Goal: Information Seeking & Learning: Learn about a topic

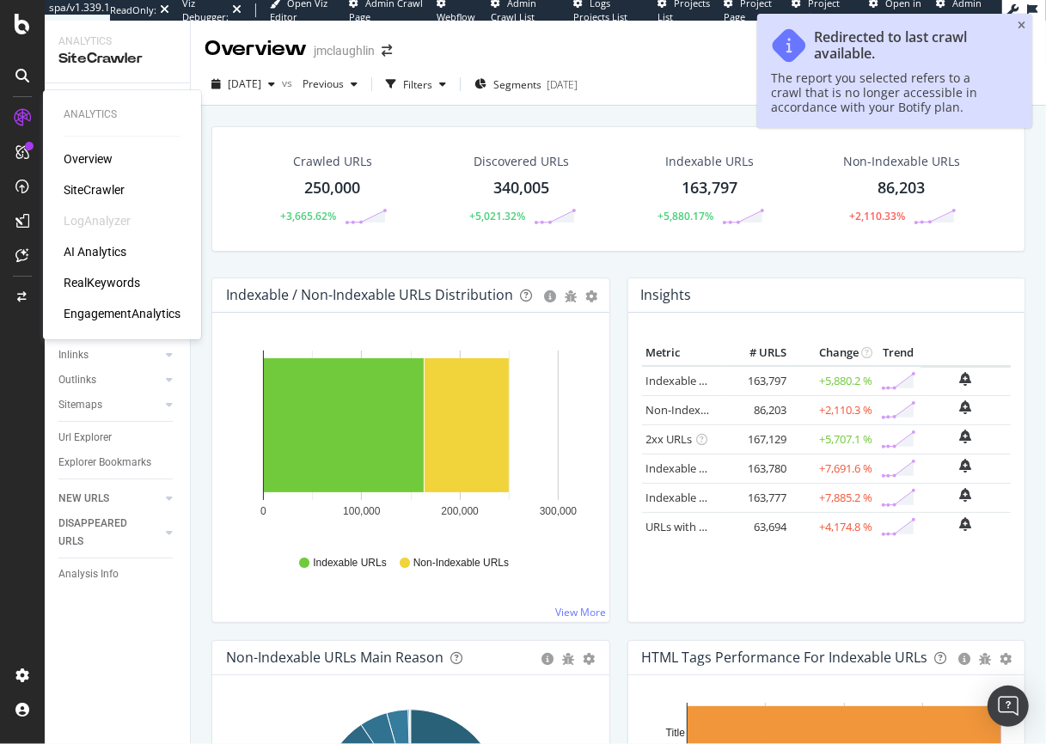
click at [127, 284] on div "RealKeywords" at bounding box center [102, 282] width 76 height 17
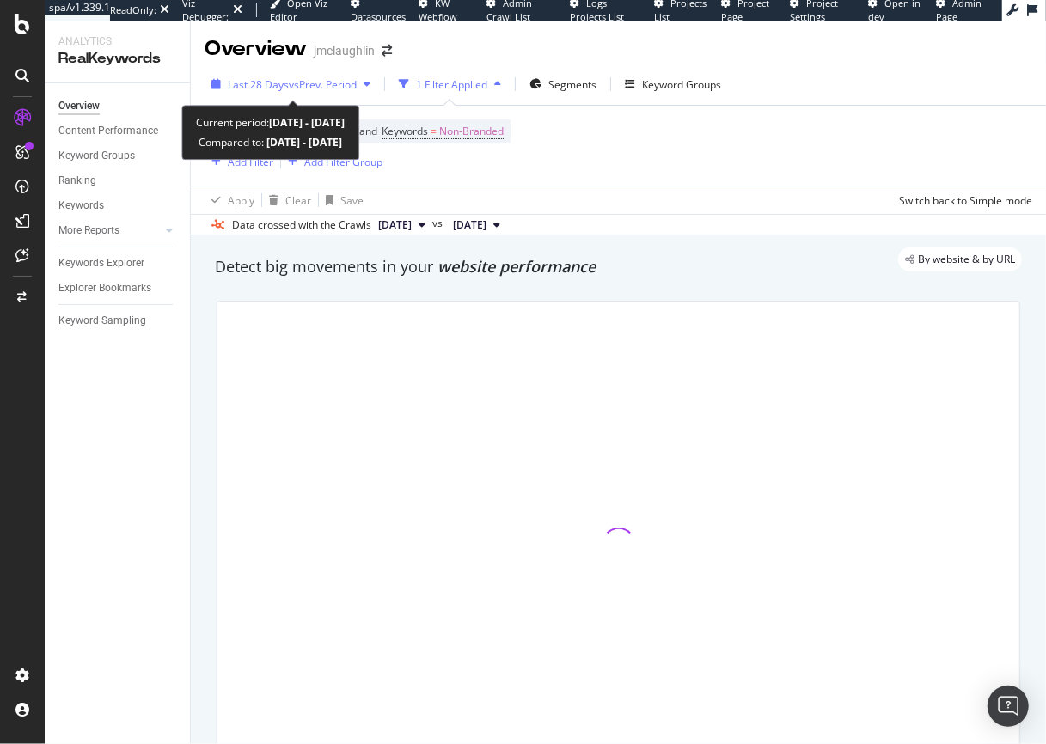
click at [329, 84] on span "vs Prev. Period" at bounding box center [323, 84] width 68 height 15
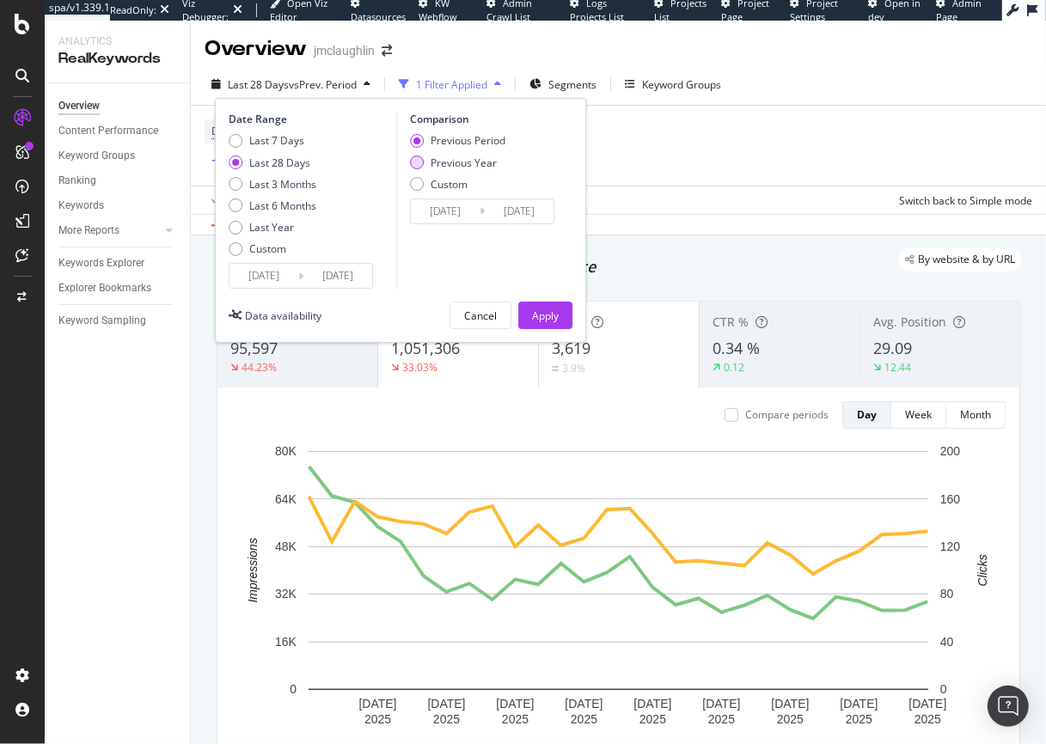
click at [419, 164] on div "Previous Year" at bounding box center [417, 163] width 14 height 14
type input "[DATE]"
click at [545, 318] on div "Apply" at bounding box center [545, 316] width 27 height 15
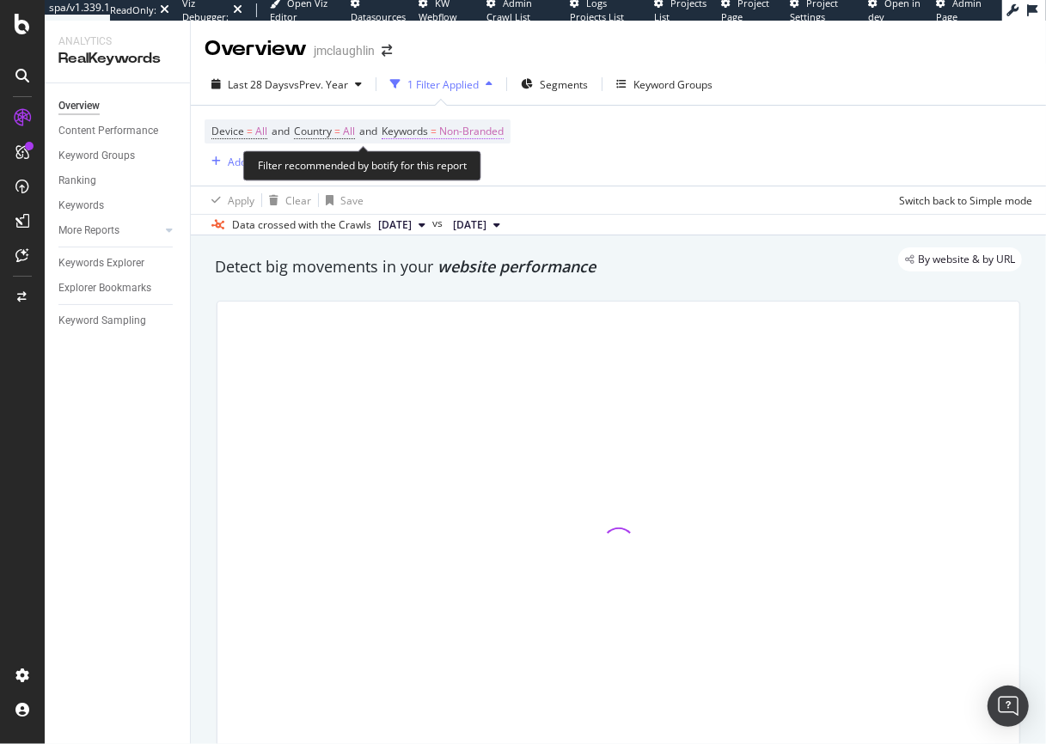
click at [476, 135] on span "Non-Branded" at bounding box center [471, 131] width 64 height 24
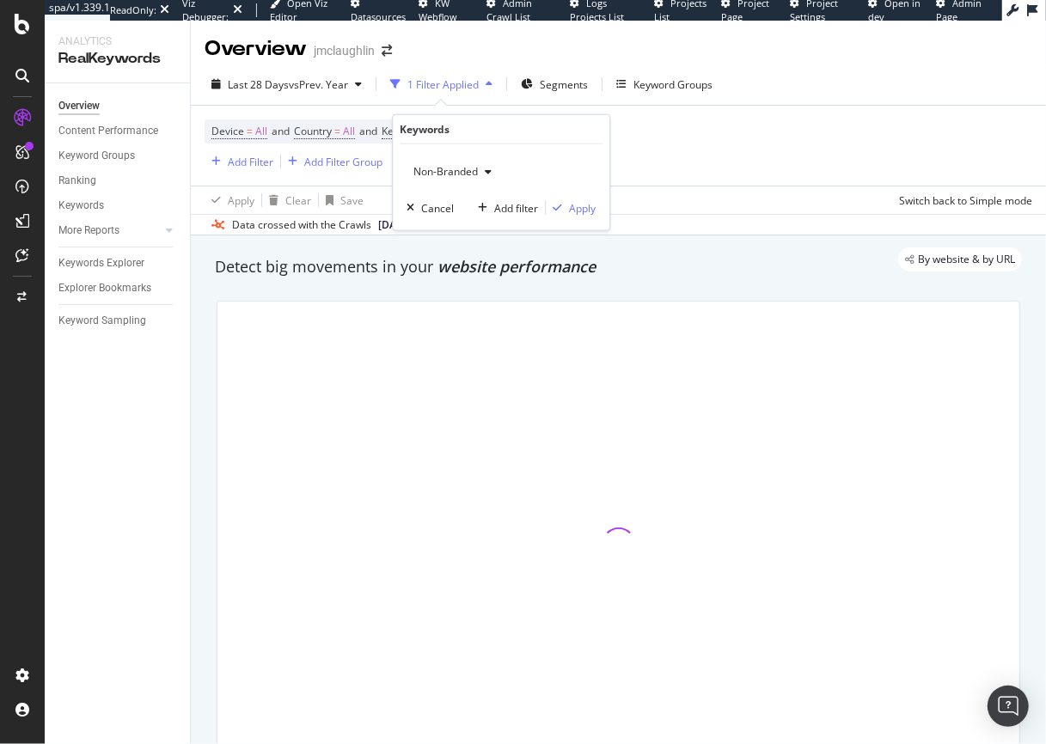
click at [455, 168] on span "Non-Branded" at bounding box center [441, 171] width 71 height 15
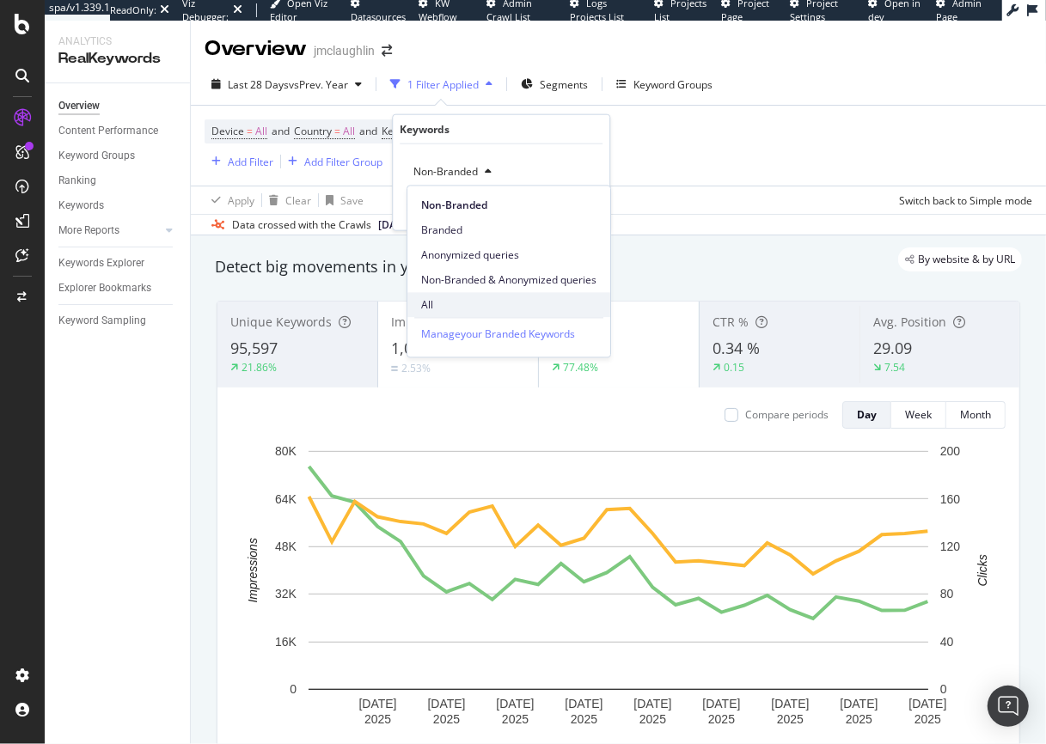
click at [453, 299] on span "All" at bounding box center [508, 304] width 175 height 15
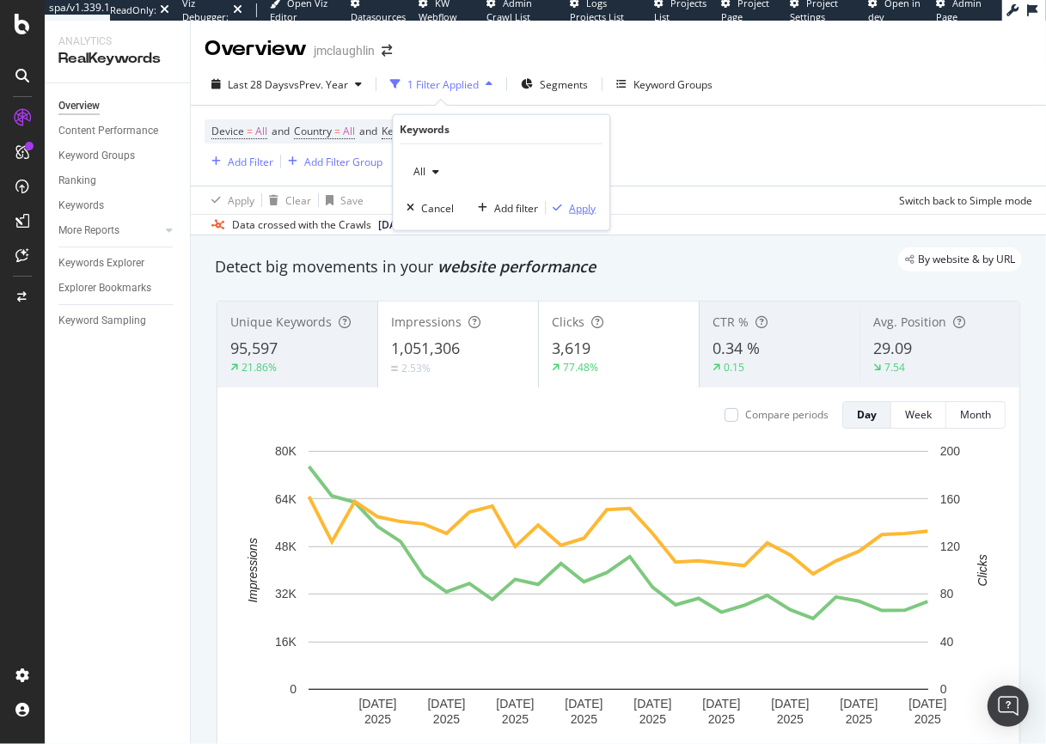
click at [567, 216] on button "Apply" at bounding box center [571, 207] width 50 height 17
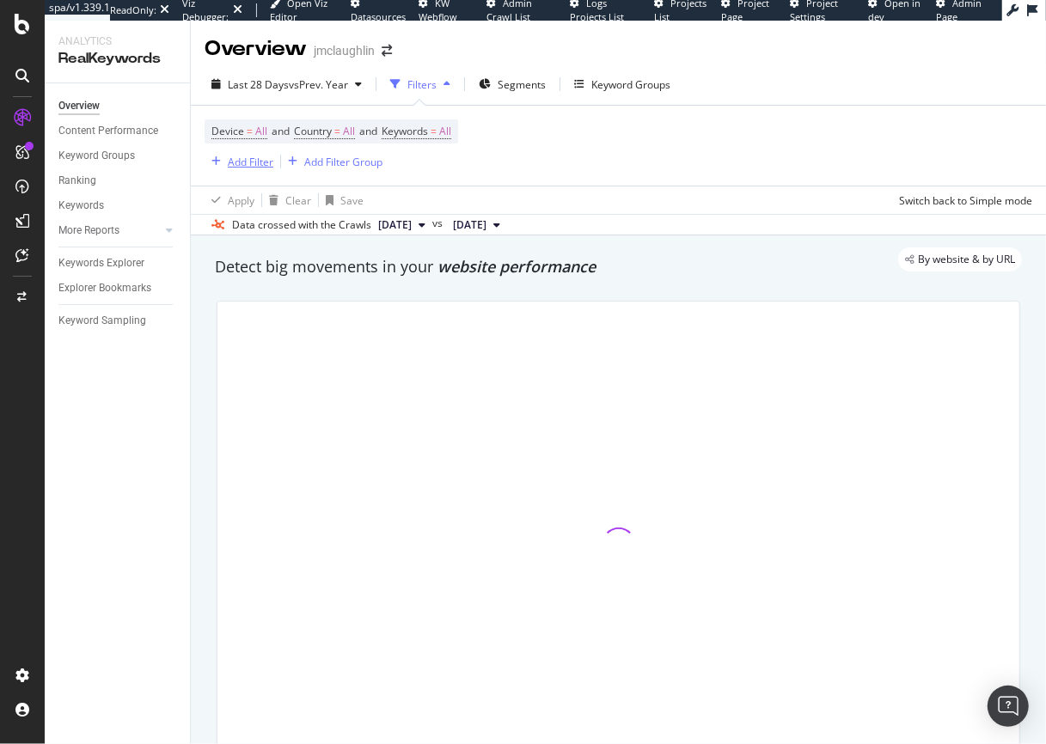
click at [249, 168] on div "Add Filter" at bounding box center [251, 162] width 46 height 15
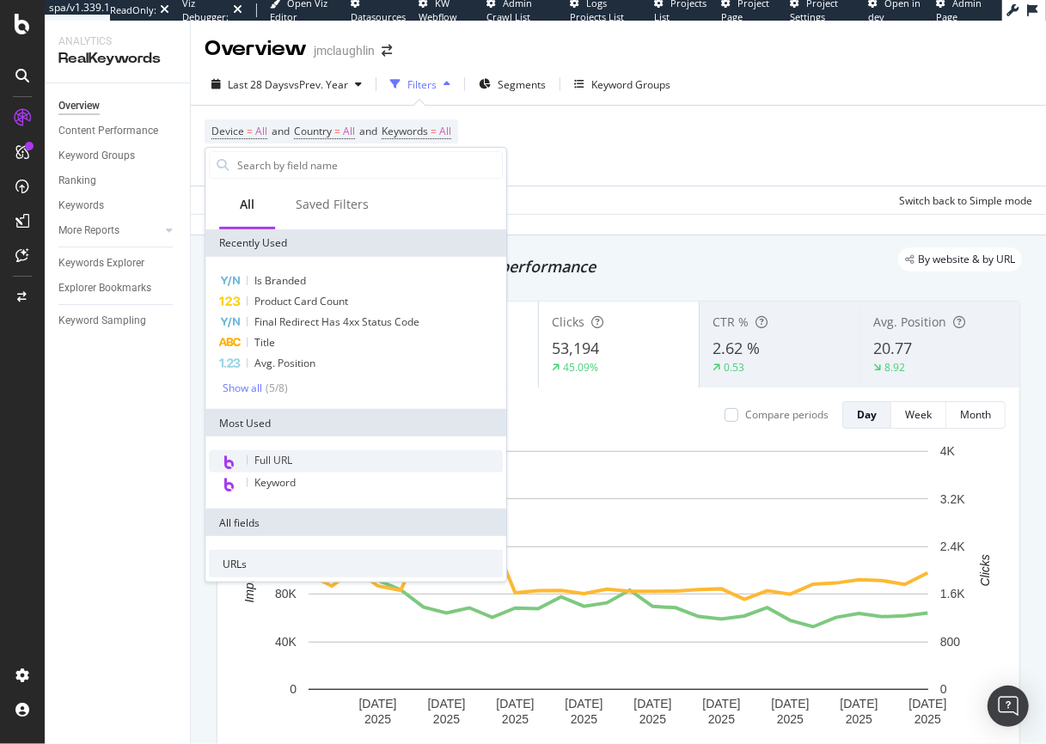
click at [299, 457] on div "Full URL" at bounding box center [356, 461] width 294 height 22
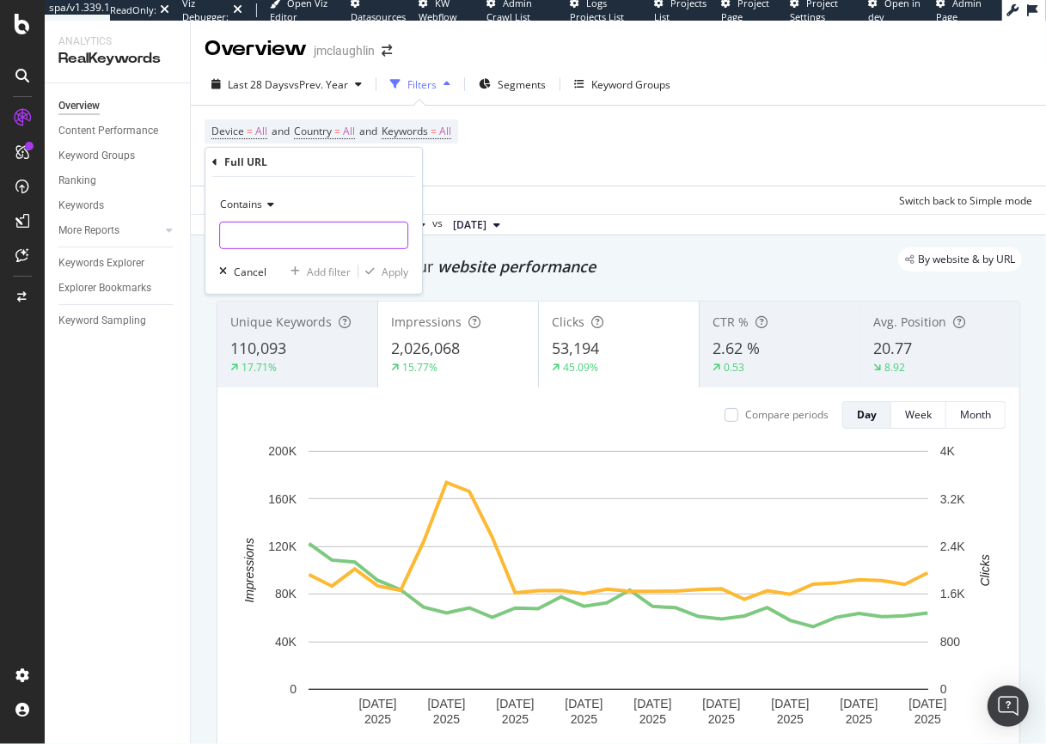
click at [290, 250] on div "Contains Cancel Add filter Apply" at bounding box center [313, 235] width 217 height 117
type input "/women-sweater"
click at [397, 271] on div "Apply" at bounding box center [395, 271] width 27 height 15
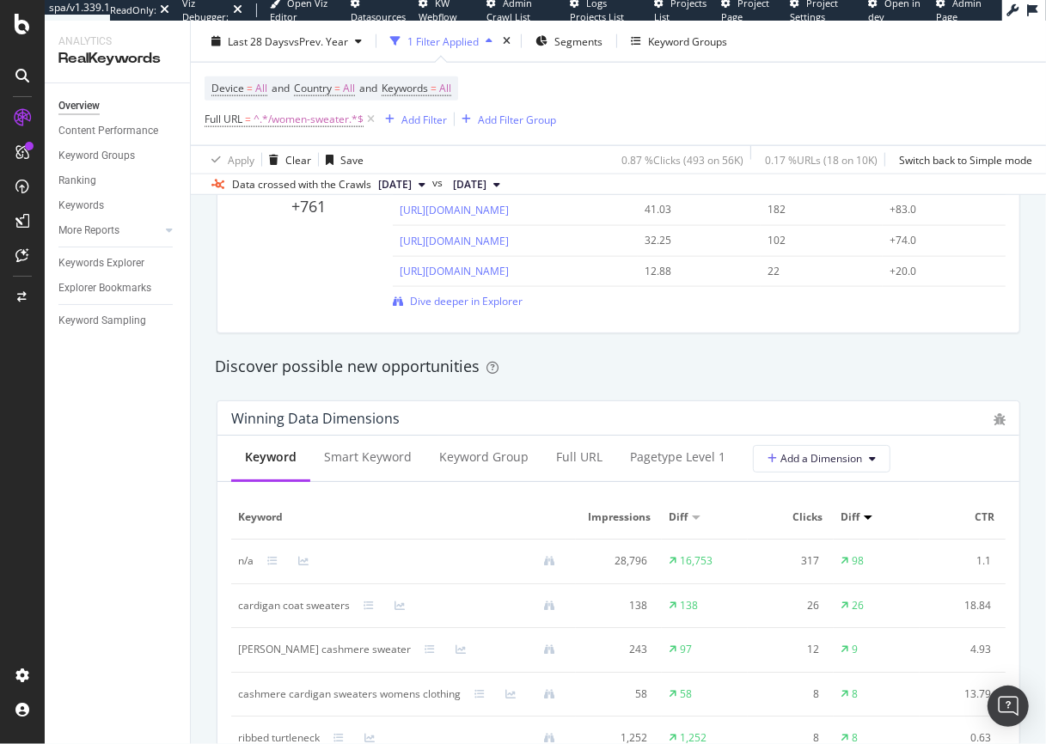
scroll to position [1170, 0]
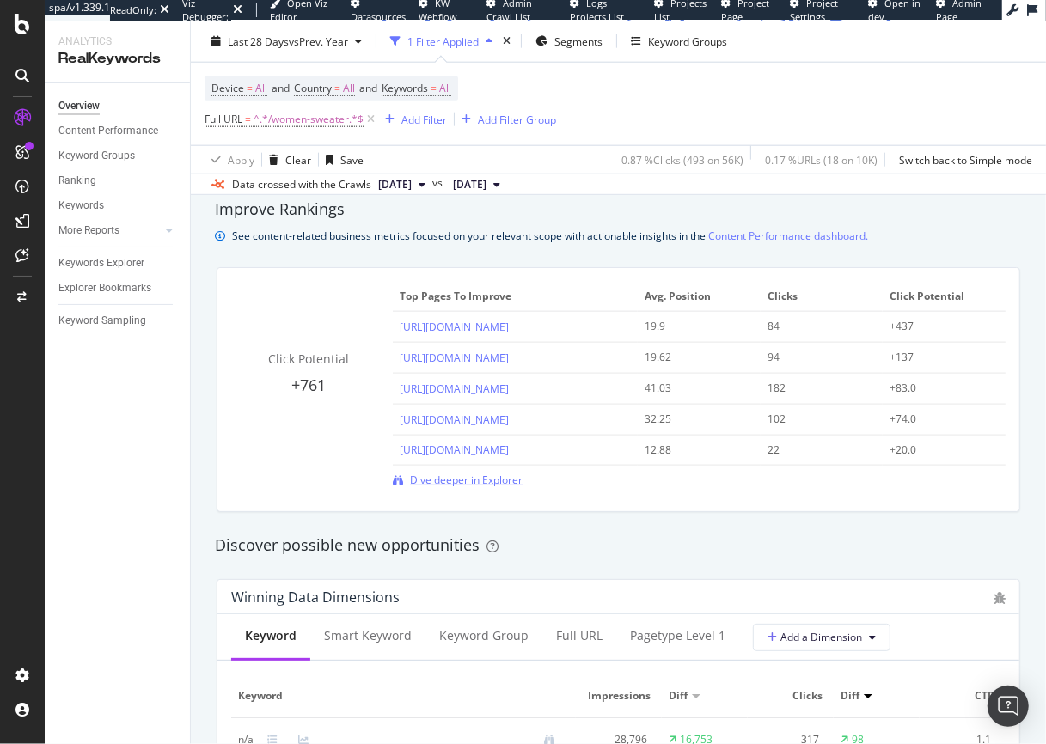
click at [449, 485] on span "Dive deeper in Explorer" at bounding box center [466, 480] width 113 height 15
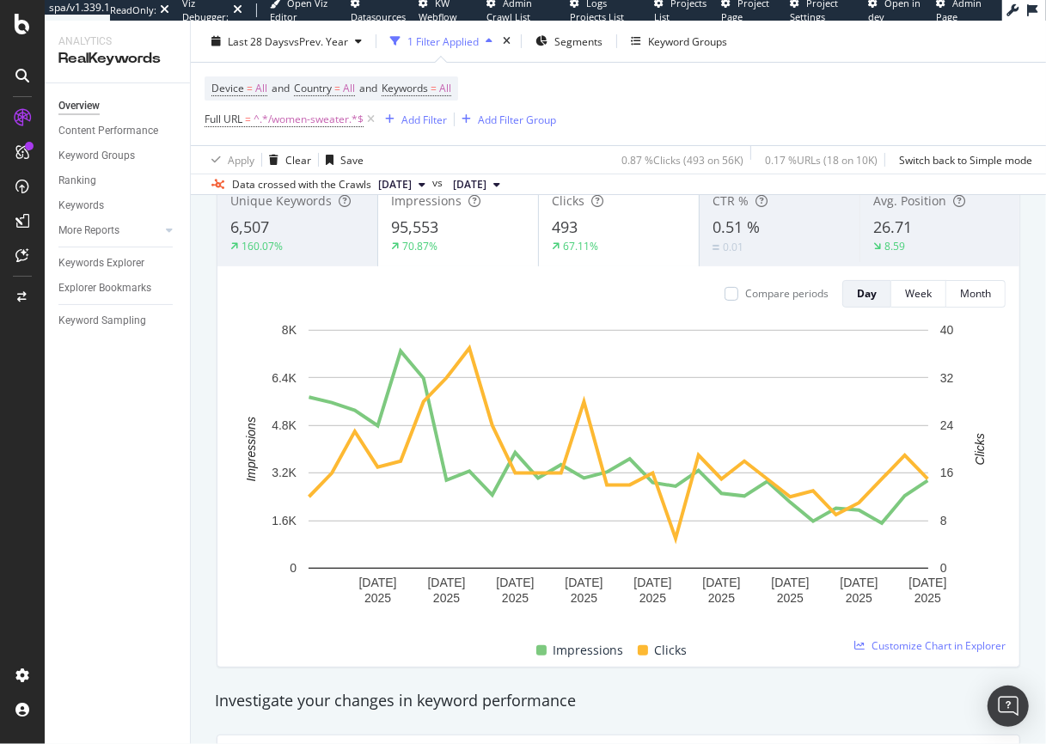
scroll to position [0, 0]
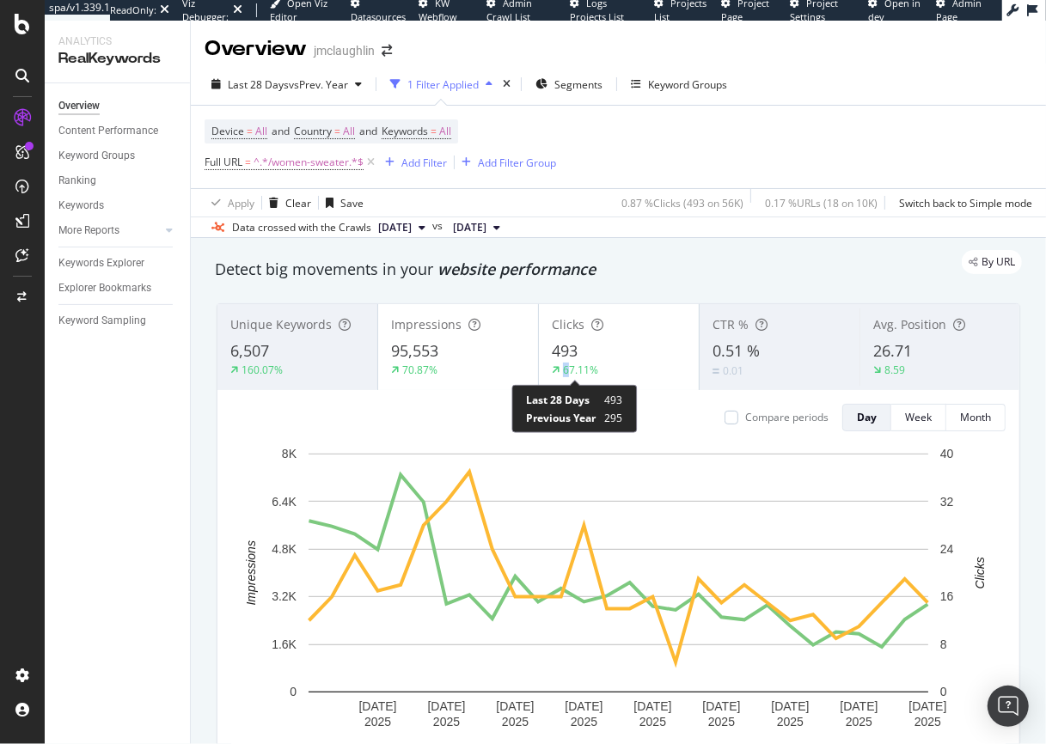
drag, startPoint x: 593, startPoint y: 372, endPoint x: 569, endPoint y: 364, distance: 25.3
click at [569, 364] on div "67.11%" at bounding box center [619, 370] width 134 height 15
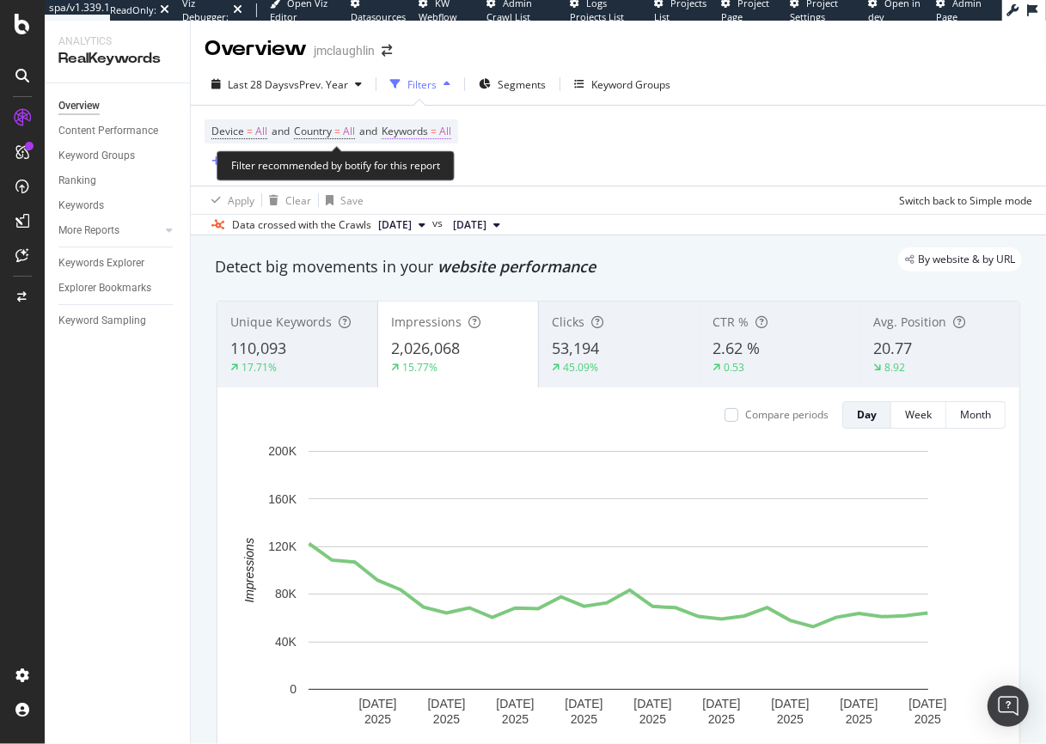
click at [428, 130] on span "Keywords" at bounding box center [405, 131] width 46 height 15
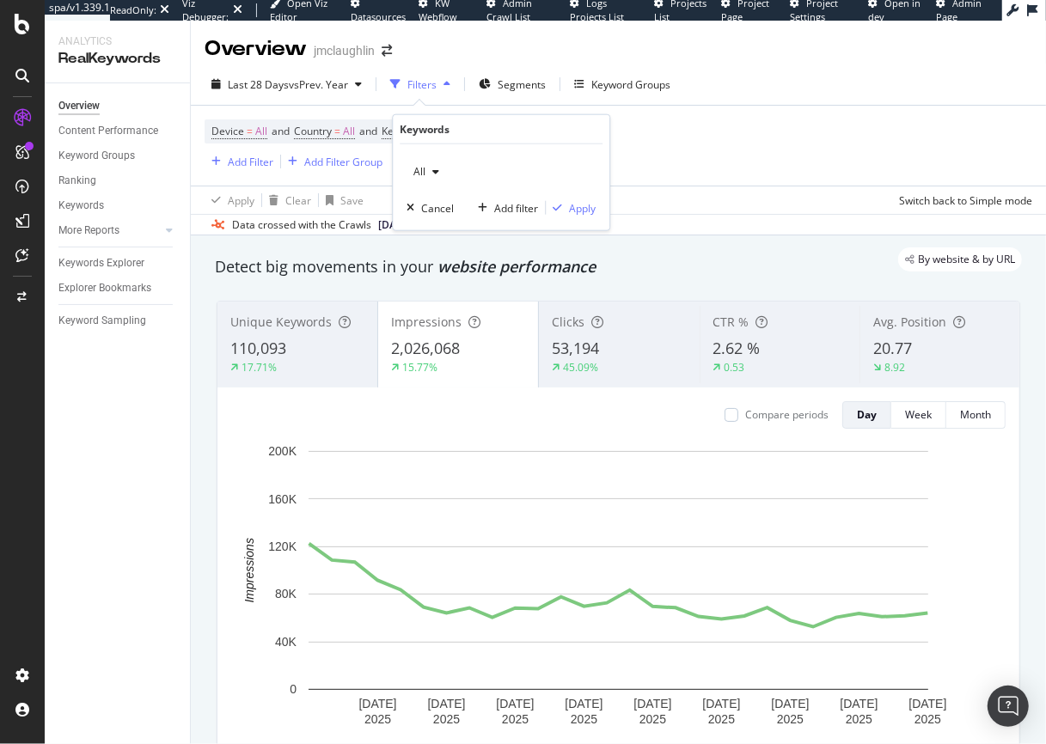
click at [695, 123] on div "Device = All and Country = All and Keywords = All Add Filter Add Filter Group" at bounding box center [619, 146] width 828 height 80
click at [235, 168] on div "Add Filter" at bounding box center [239, 161] width 69 height 19
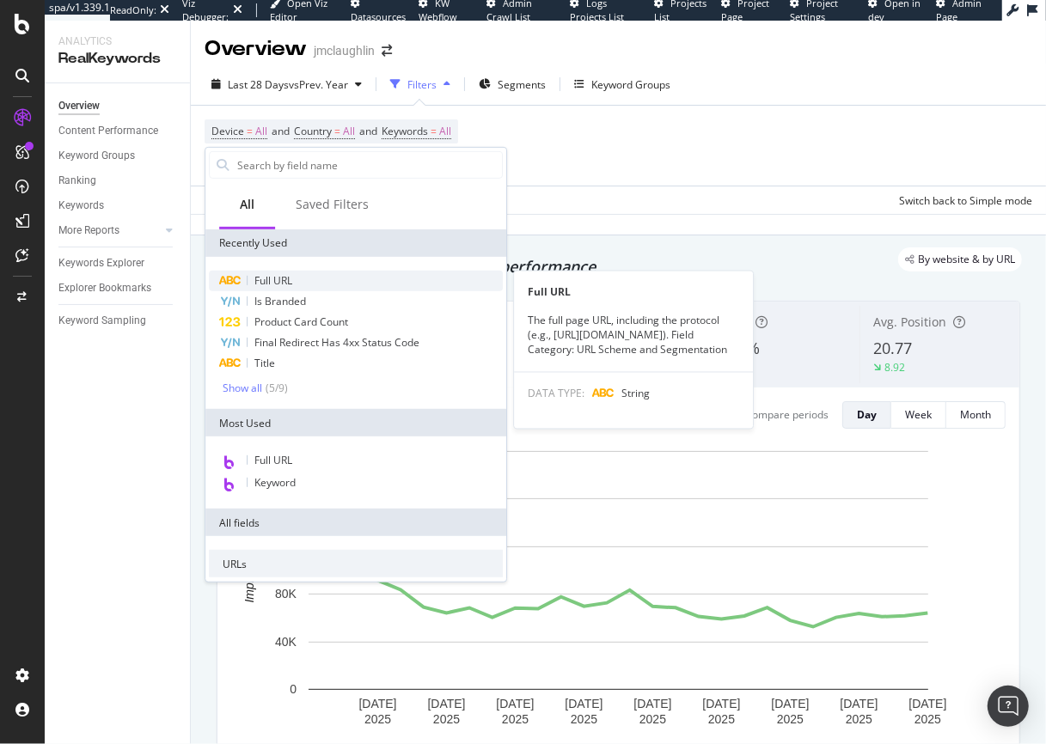
click at [260, 280] on span "Full URL" at bounding box center [273, 280] width 38 height 15
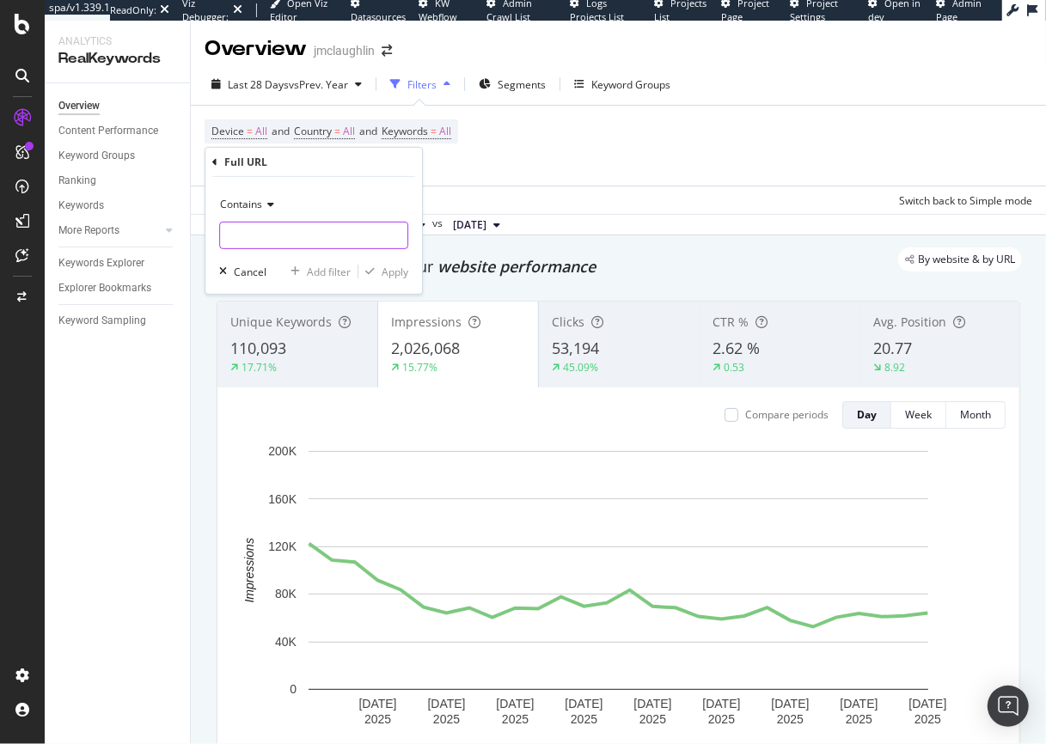
click at [275, 230] on input "text" at bounding box center [313, 235] width 187 height 27
type input "/women-sweater"
click at [400, 268] on div "Apply" at bounding box center [395, 271] width 27 height 15
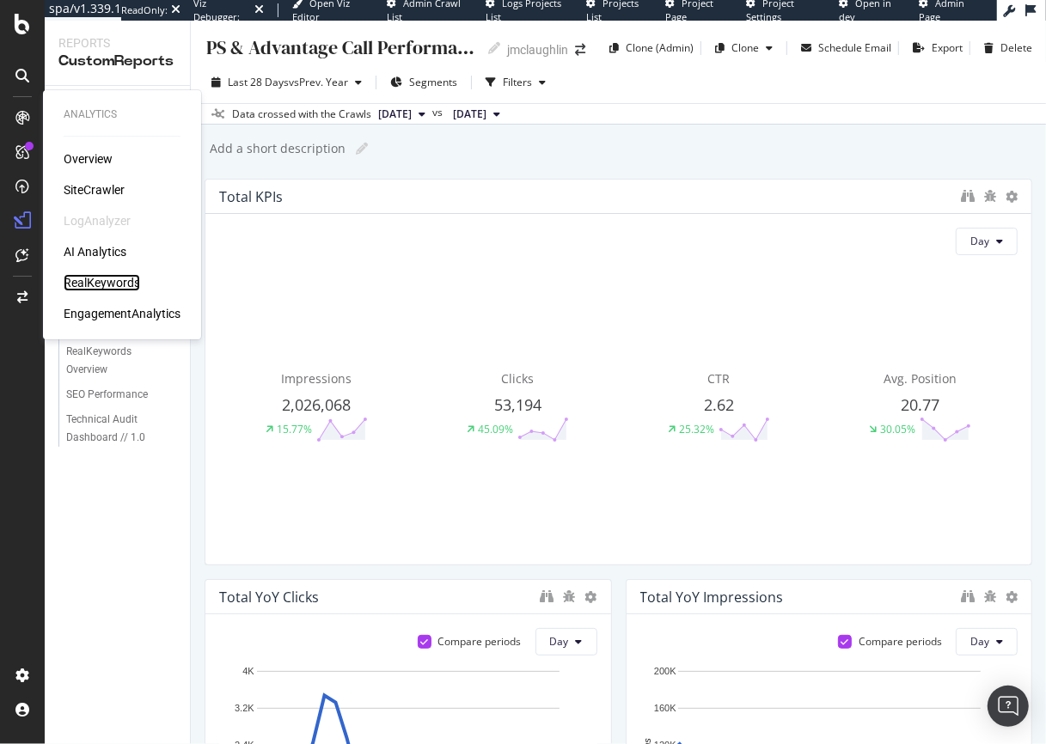
click at [115, 286] on div "RealKeywords" at bounding box center [102, 282] width 76 height 17
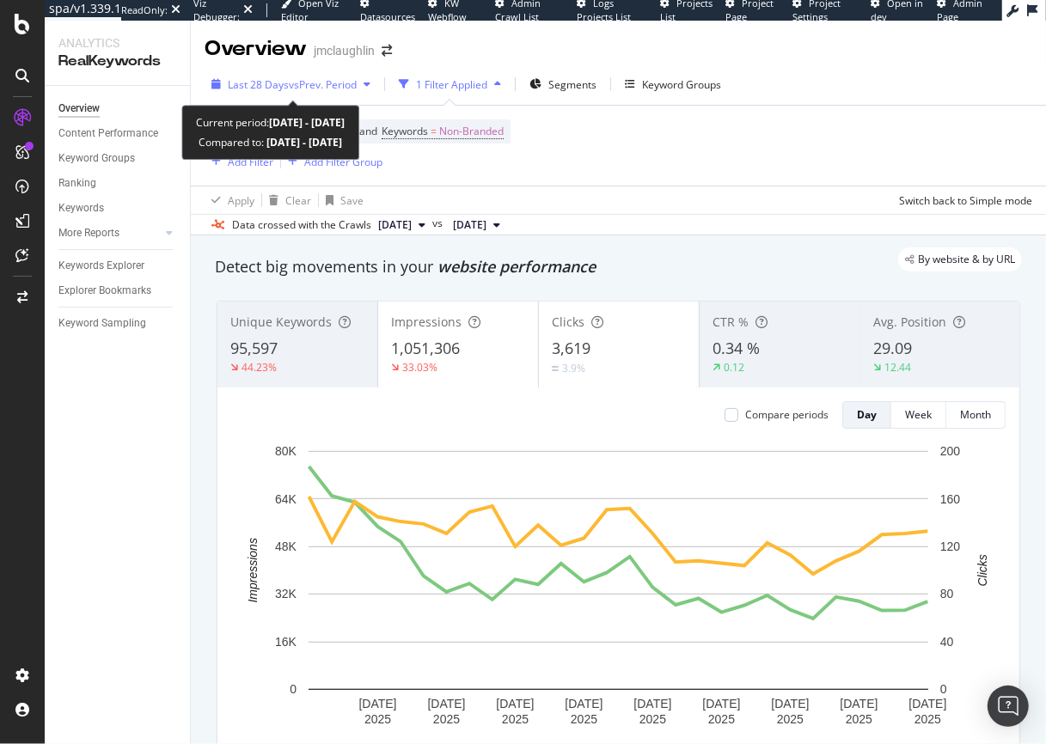
click at [317, 92] on div "Last 28 Days vs Prev. Period" at bounding box center [291, 84] width 173 height 26
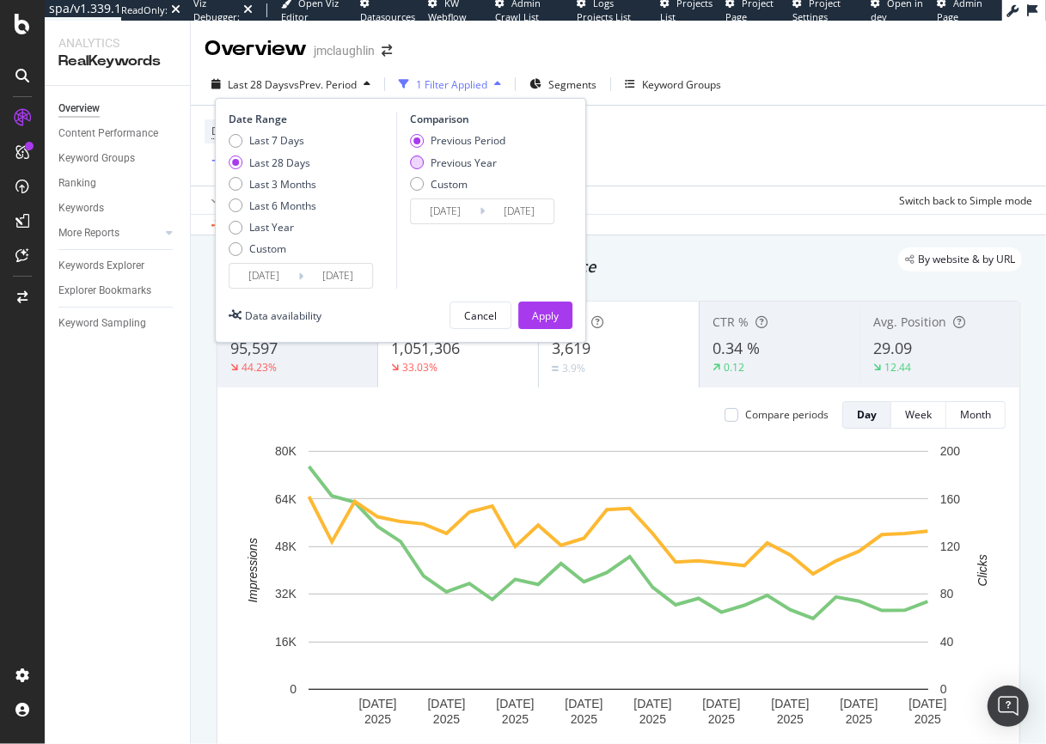
click at [422, 164] on div "Previous Year" at bounding box center [417, 163] width 14 height 14
type input "[DATE]"
click at [548, 316] on div "Apply" at bounding box center [545, 316] width 27 height 15
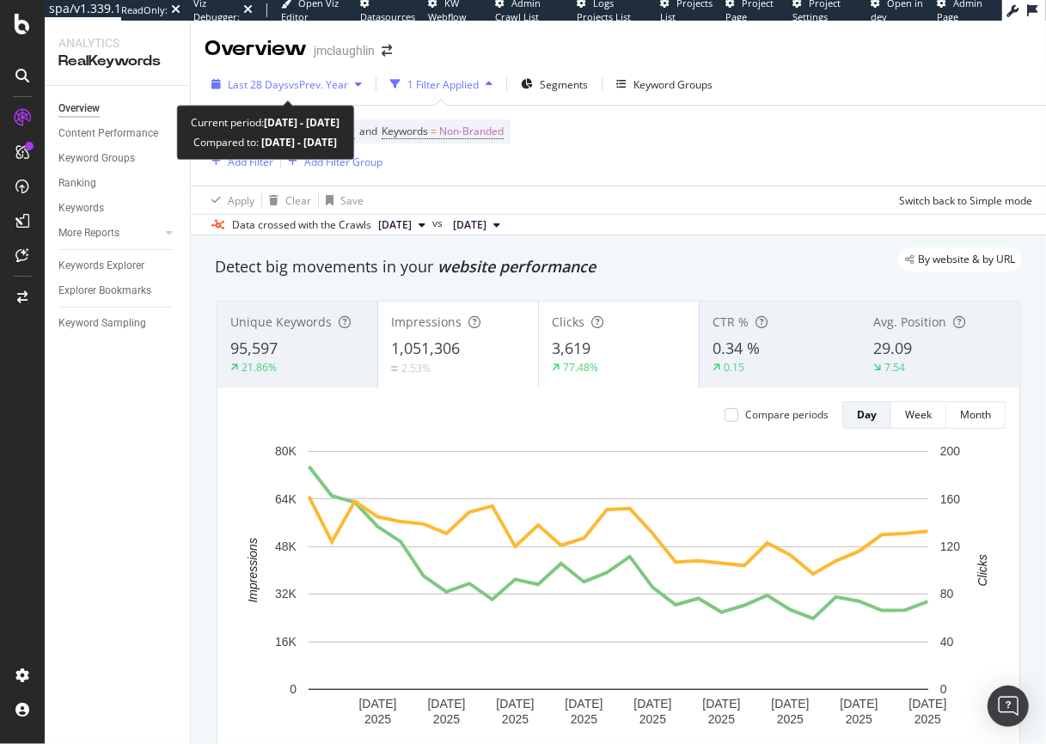
click at [311, 88] on span "vs Prev. Year" at bounding box center [318, 84] width 59 height 15
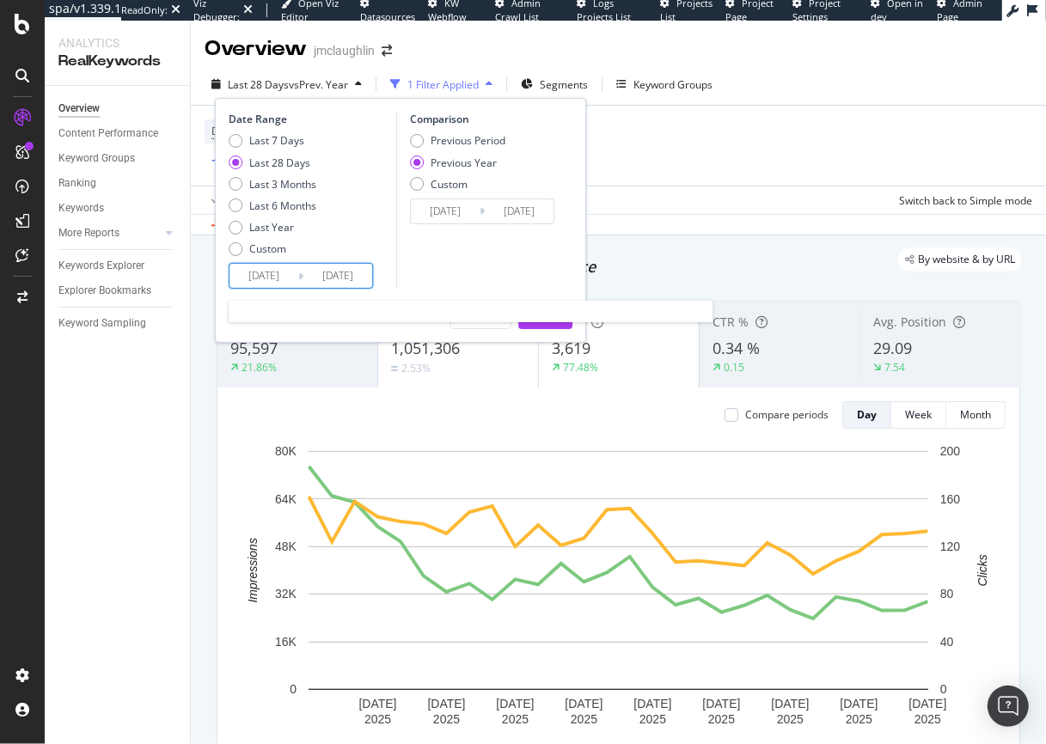
click at [269, 280] on input "[DATE]" at bounding box center [263, 276] width 69 height 24
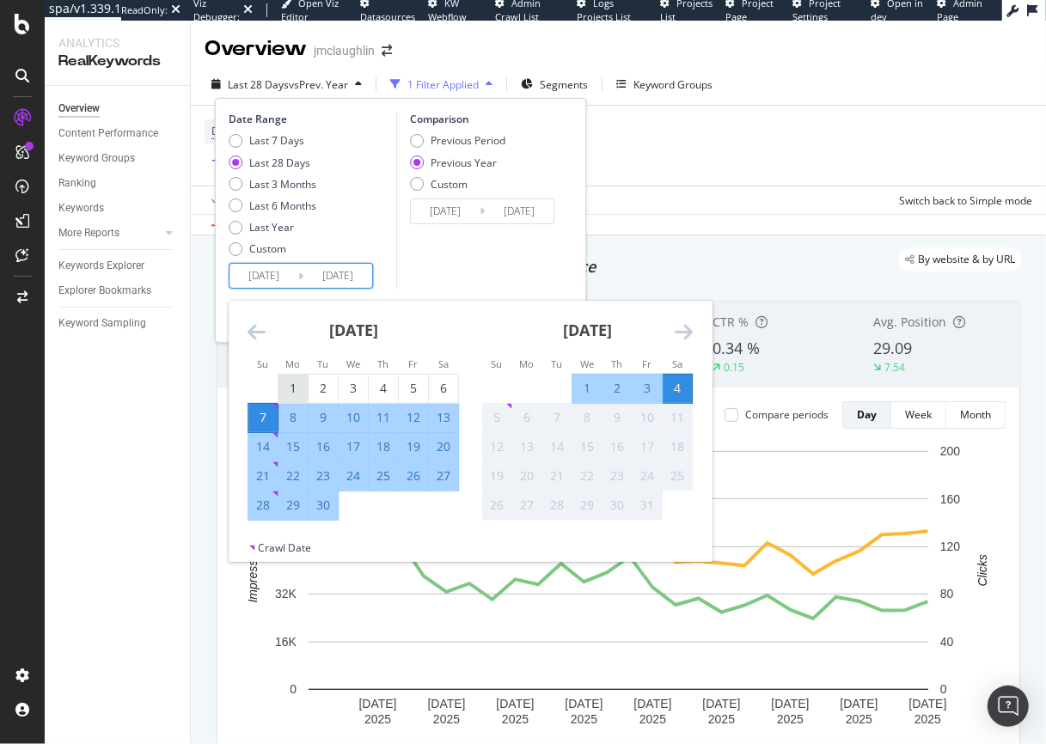
click at [296, 393] on div "1" at bounding box center [292, 388] width 29 height 17
type input "2025/09/01"
type input "2024/09/02"
click at [482, 218] on icon at bounding box center [482, 211] width 5 height 16
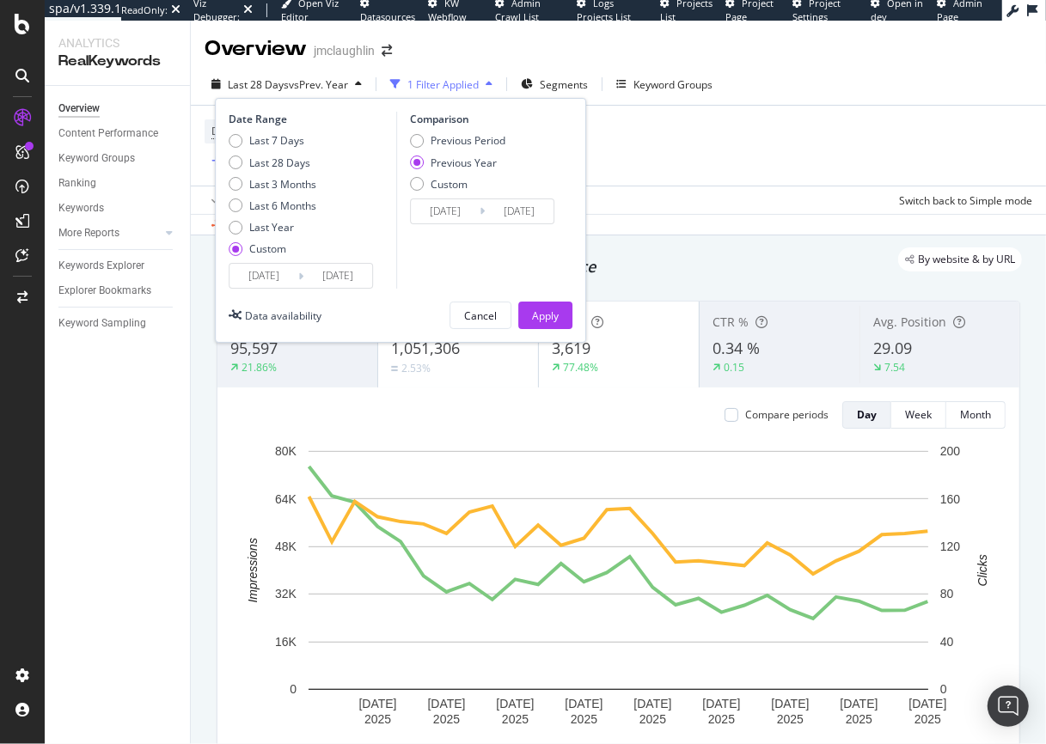
click at [343, 277] on input "[DATE]" at bounding box center [337, 276] width 69 height 24
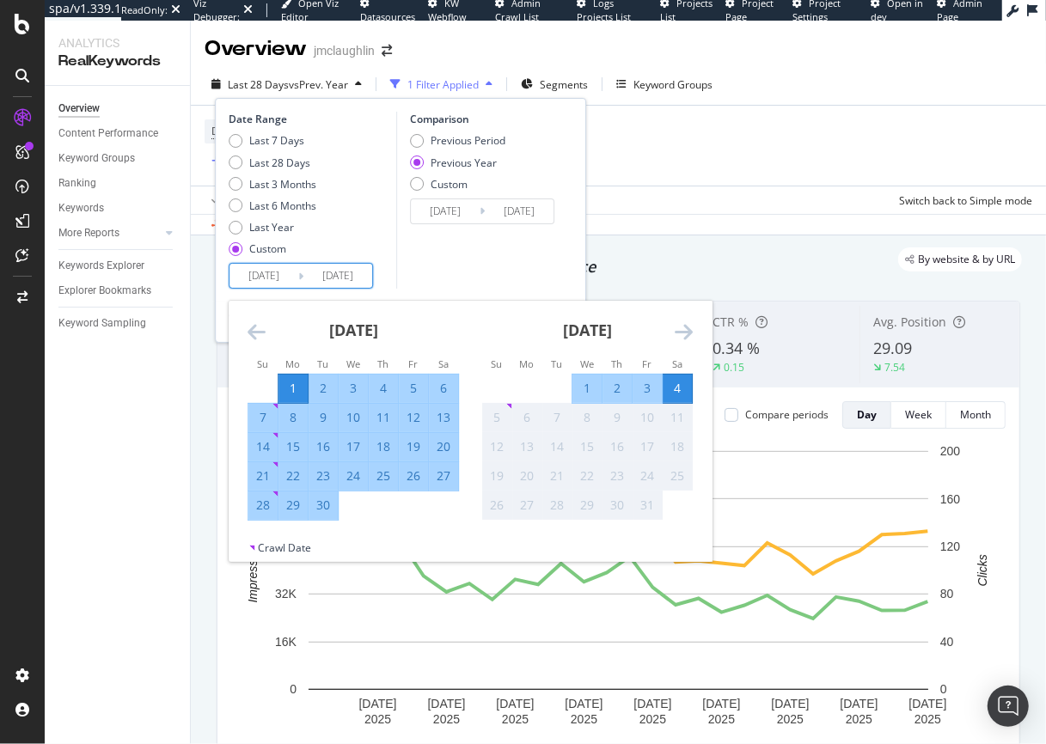
click at [321, 513] on div "30" at bounding box center [323, 505] width 29 height 17
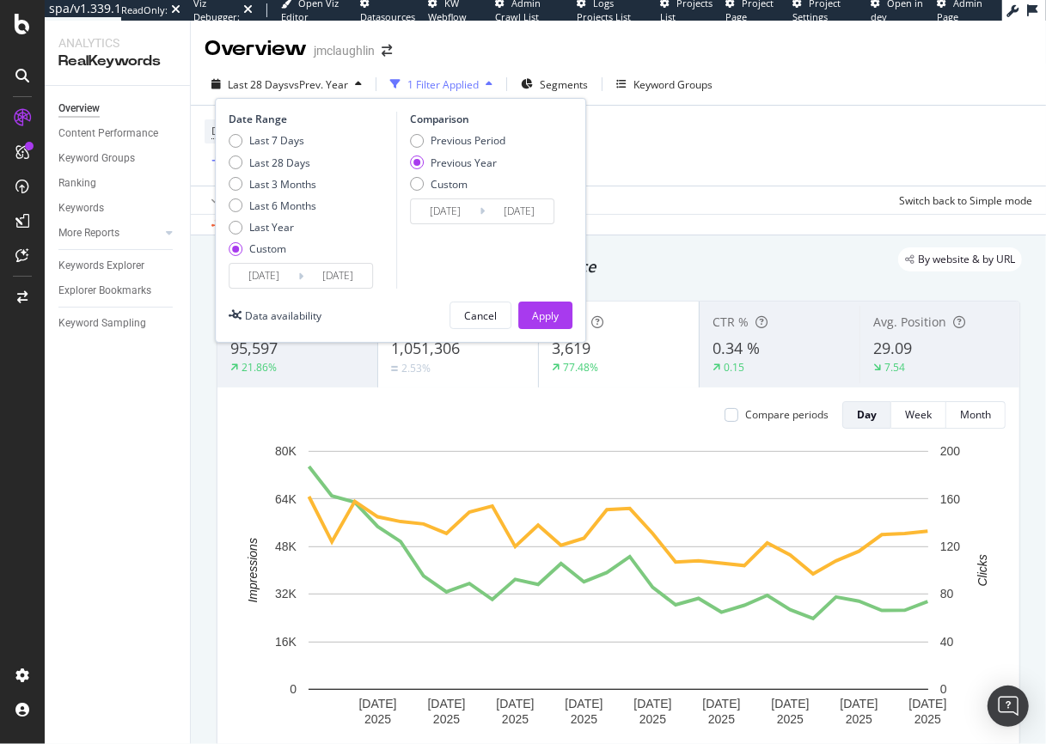
type input "2025/09/30"
type input "2024/10/01"
click at [550, 325] on div "Apply" at bounding box center [545, 315] width 27 height 26
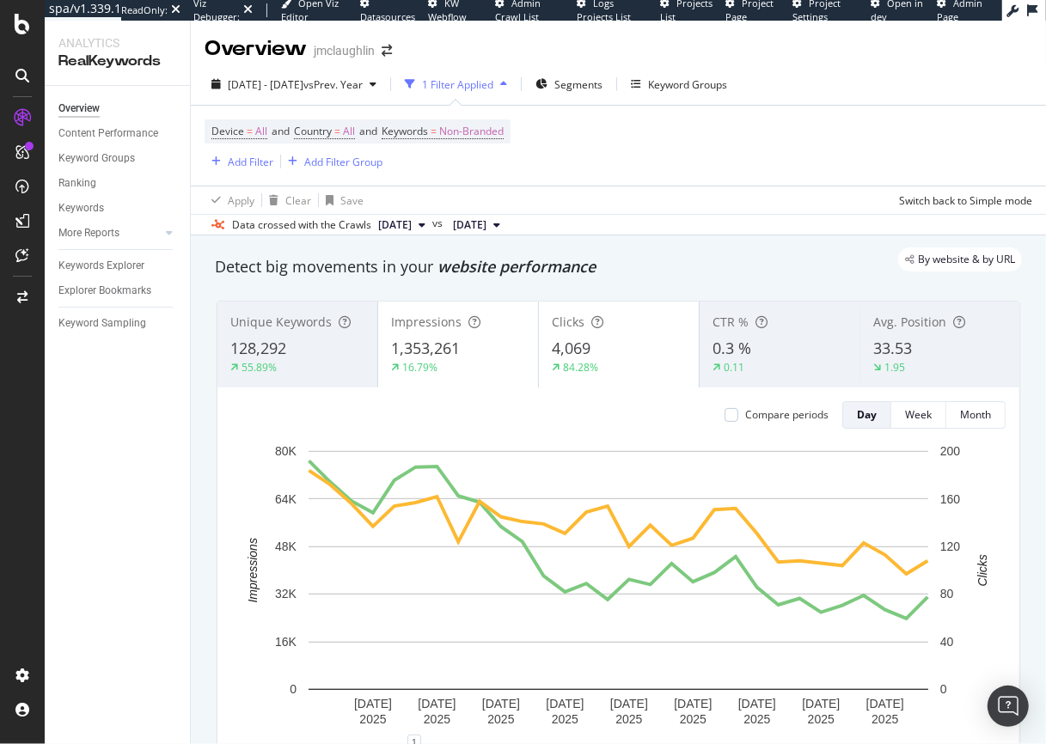
click at [472, 354] on div "1,353,261" at bounding box center [458, 349] width 134 height 22
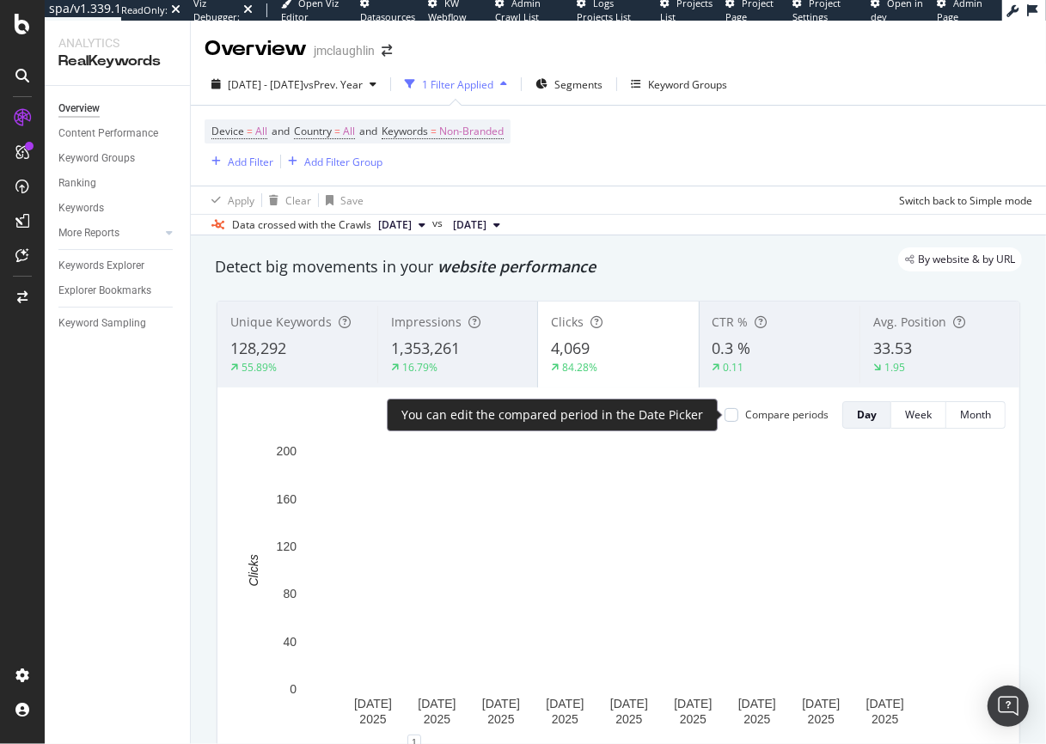
scroll to position [3, 0]
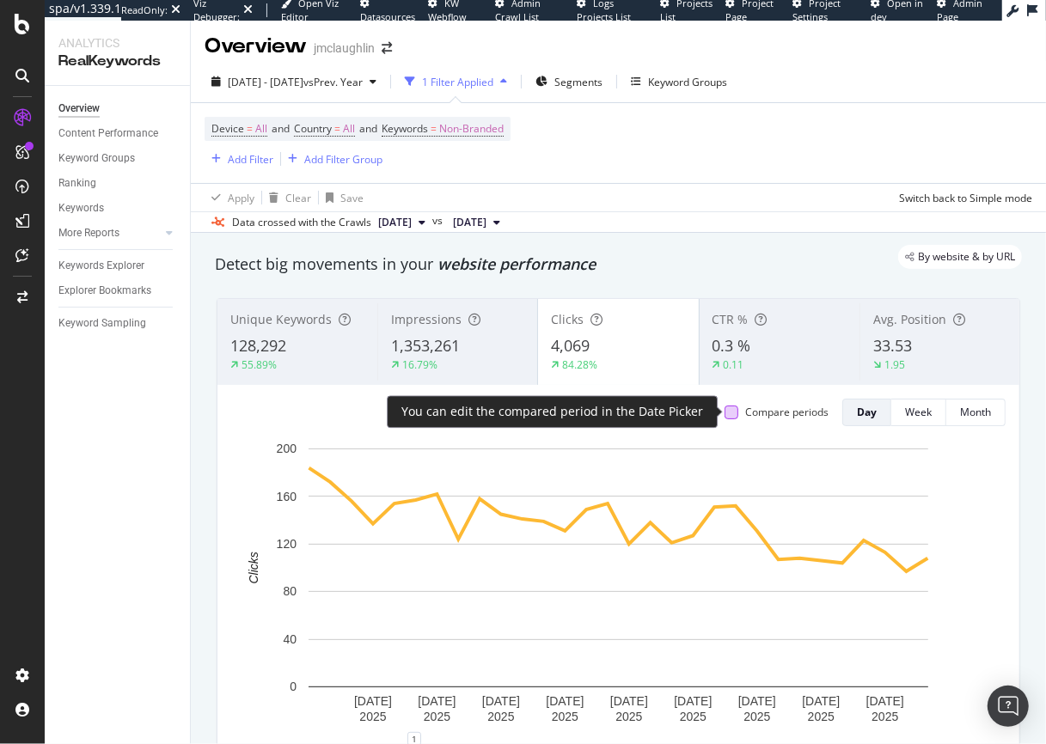
click at [733, 410] on div at bounding box center [731, 413] width 14 height 14
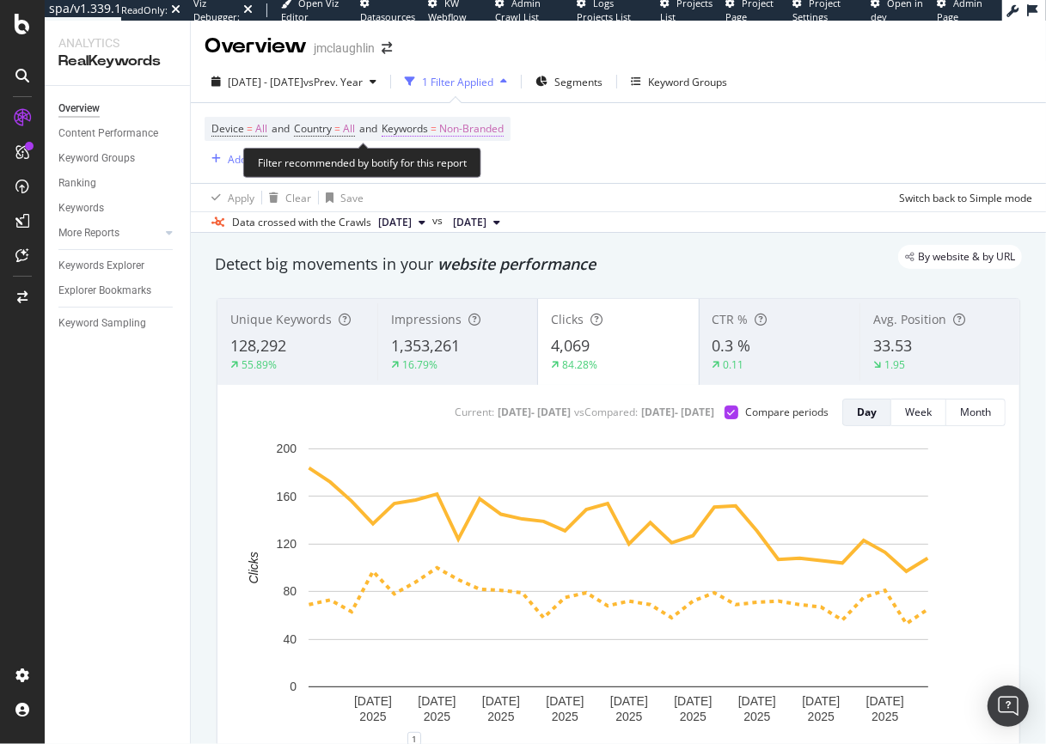
click at [466, 130] on span "Non-Branded" at bounding box center [471, 129] width 64 height 24
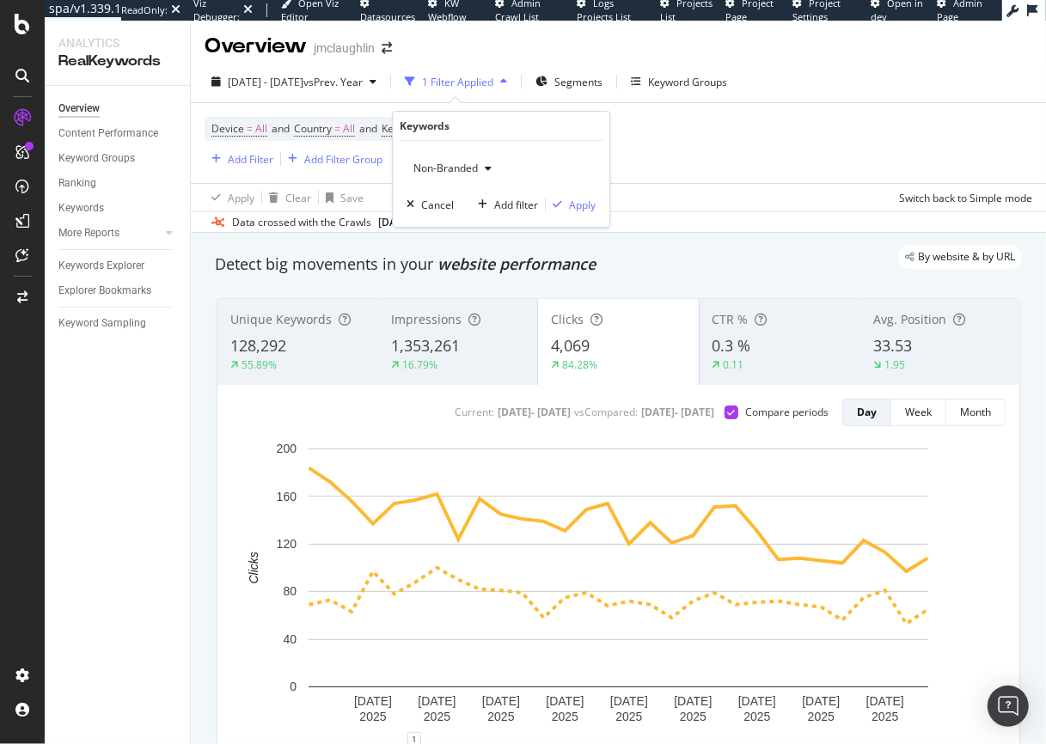
click at [449, 168] on span "Non-Branded" at bounding box center [441, 168] width 71 height 15
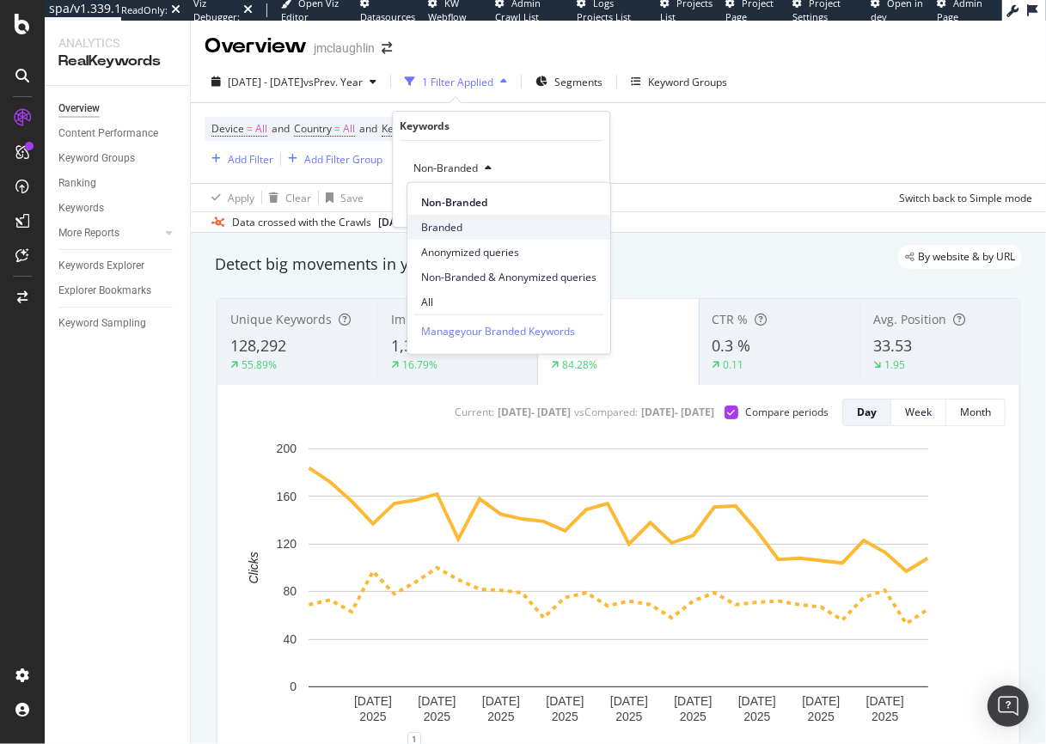
click at [461, 223] on span "Branded" at bounding box center [508, 226] width 175 height 15
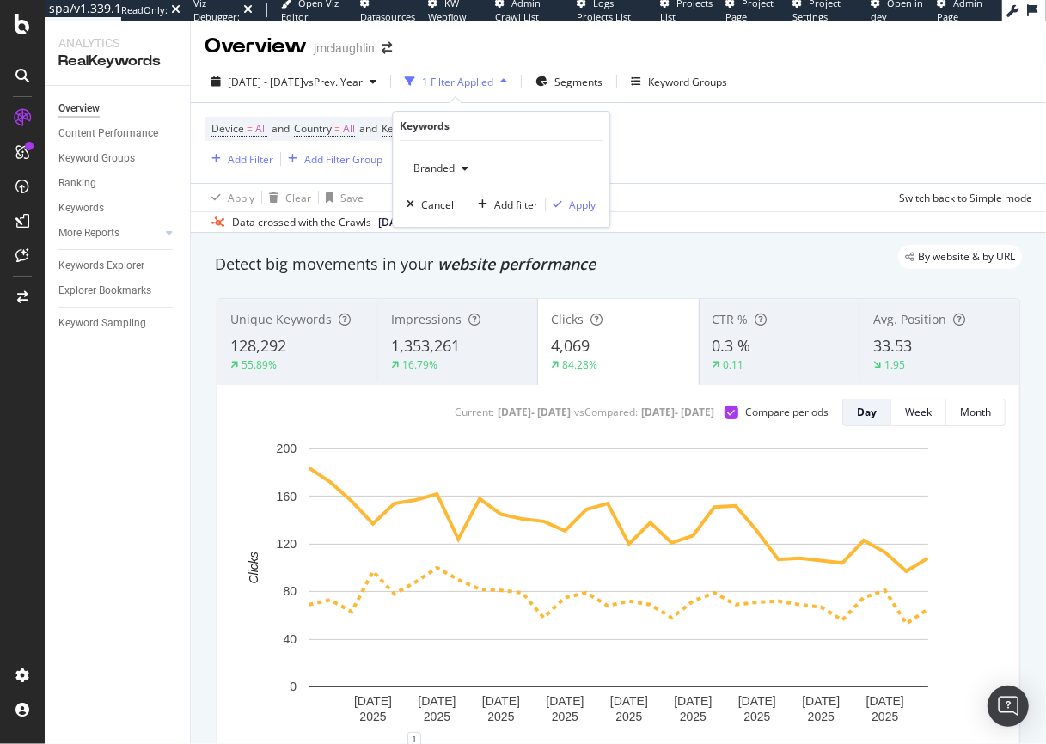
click at [585, 208] on div "Apply" at bounding box center [582, 205] width 27 height 15
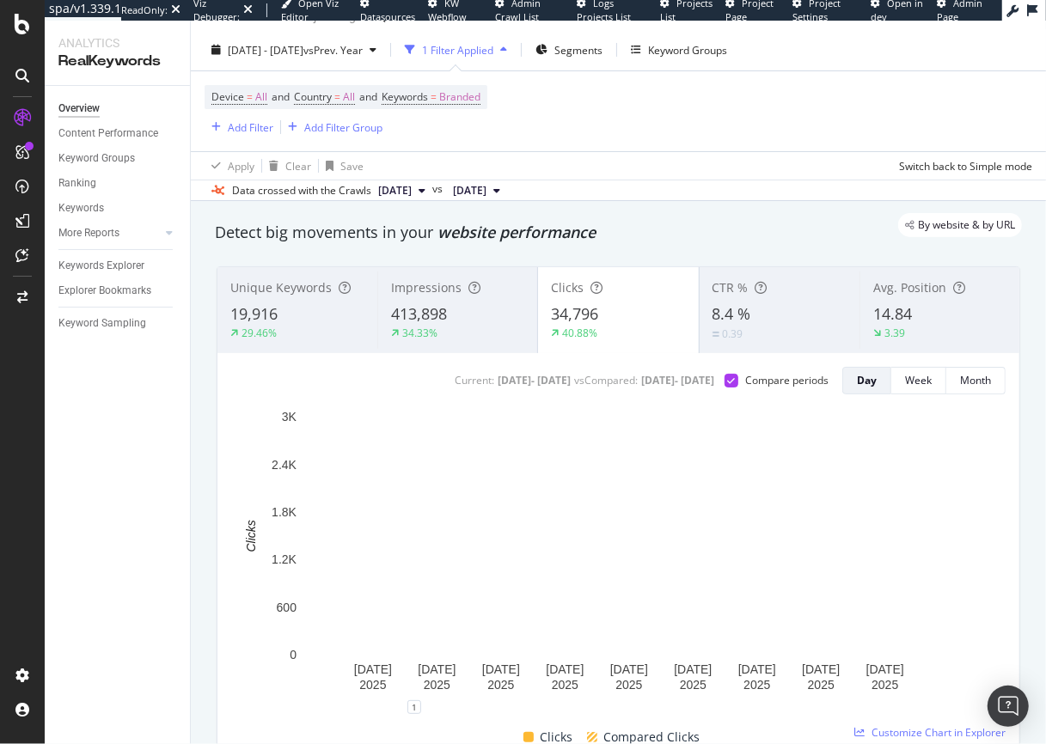
scroll to position [22, 0]
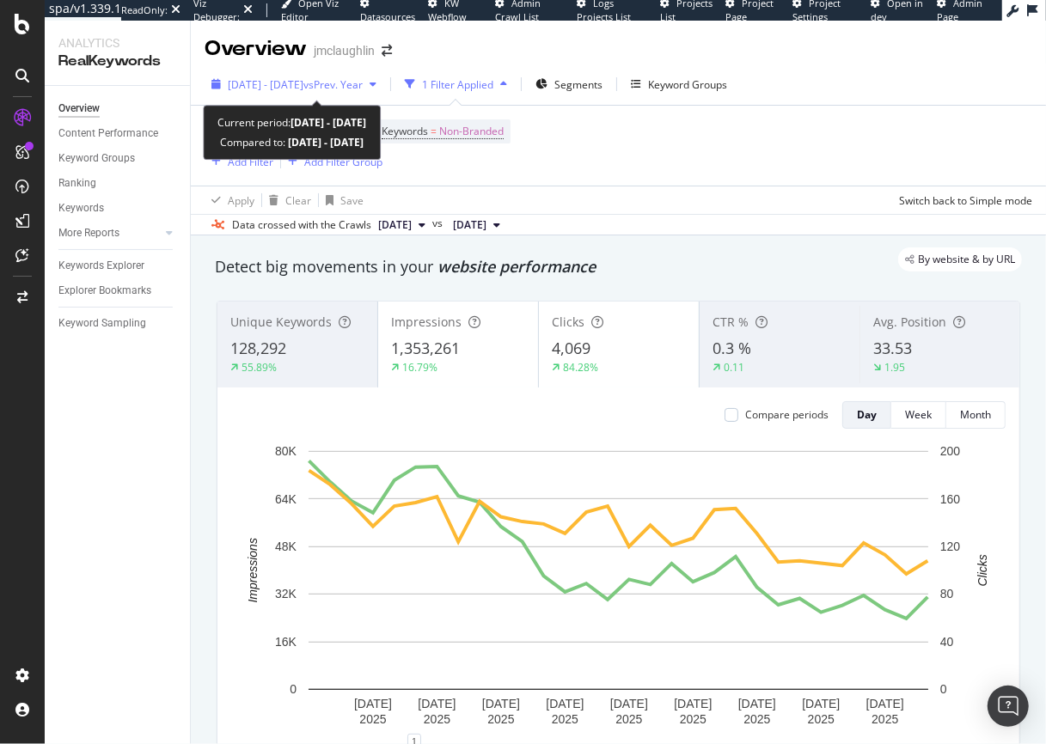
click at [363, 84] on span "vs Prev. Year" at bounding box center [332, 84] width 59 height 15
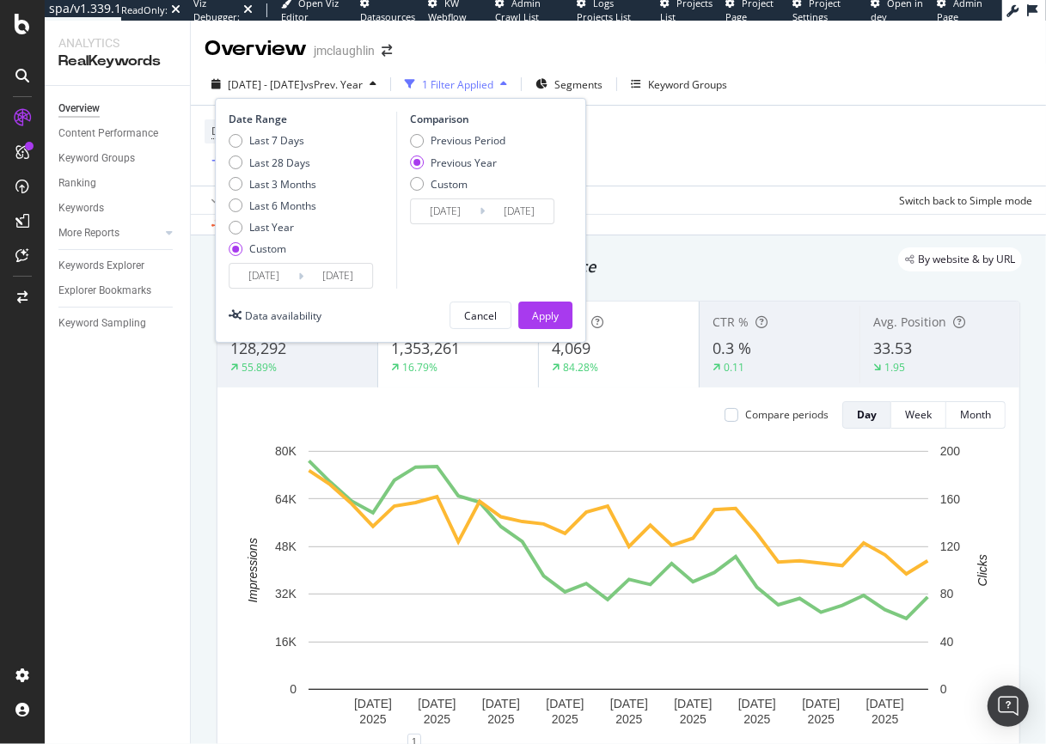
click at [640, 171] on div "Device = All and Country = All and Keywords = Non-Branded Add Filter Add Filter…" at bounding box center [619, 146] width 828 height 80
